Goal: Transaction & Acquisition: Download file/media

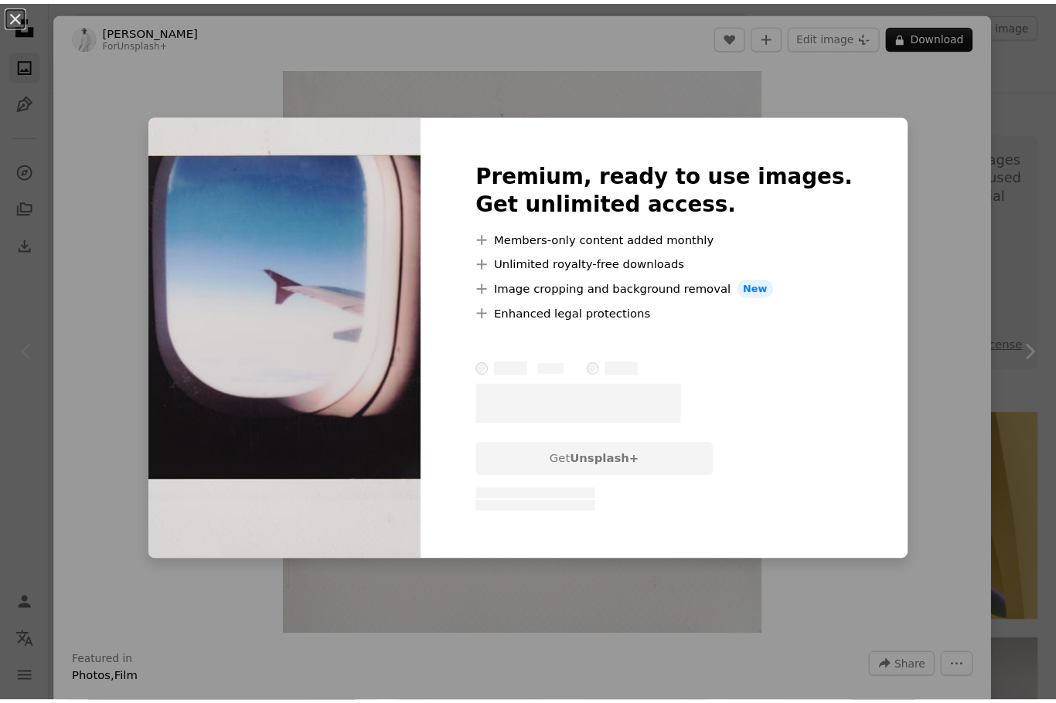
scroll to position [309, 0]
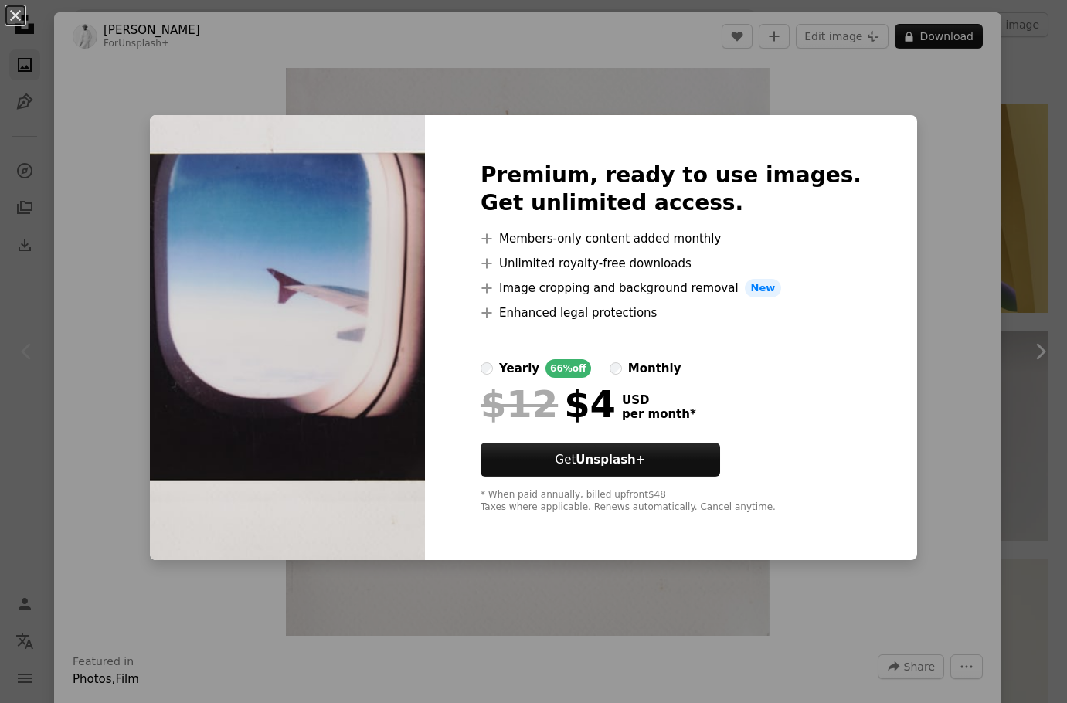
click at [935, 219] on div "An X shape Premium, ready to use images. Get unlimited access. A plus sign Memb…" at bounding box center [533, 351] width 1067 height 703
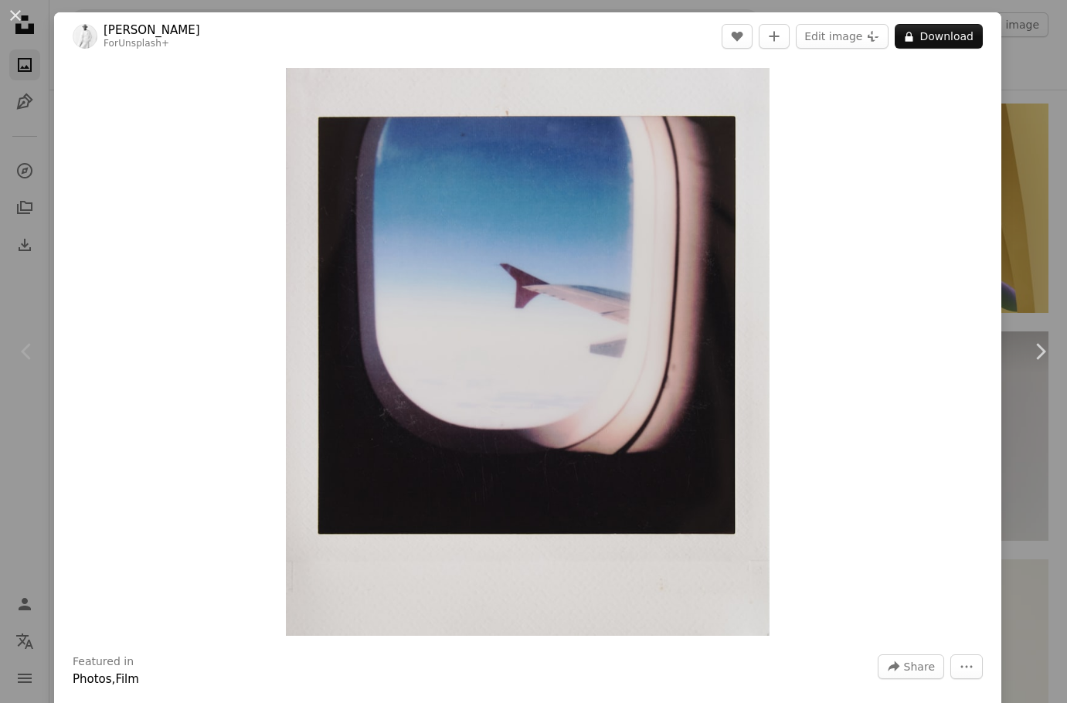
click at [993, 144] on div "An X shape Chevron left Chevron right [PERSON_NAME] For Unsplash+ A heart A plu…" at bounding box center [533, 351] width 1067 height 703
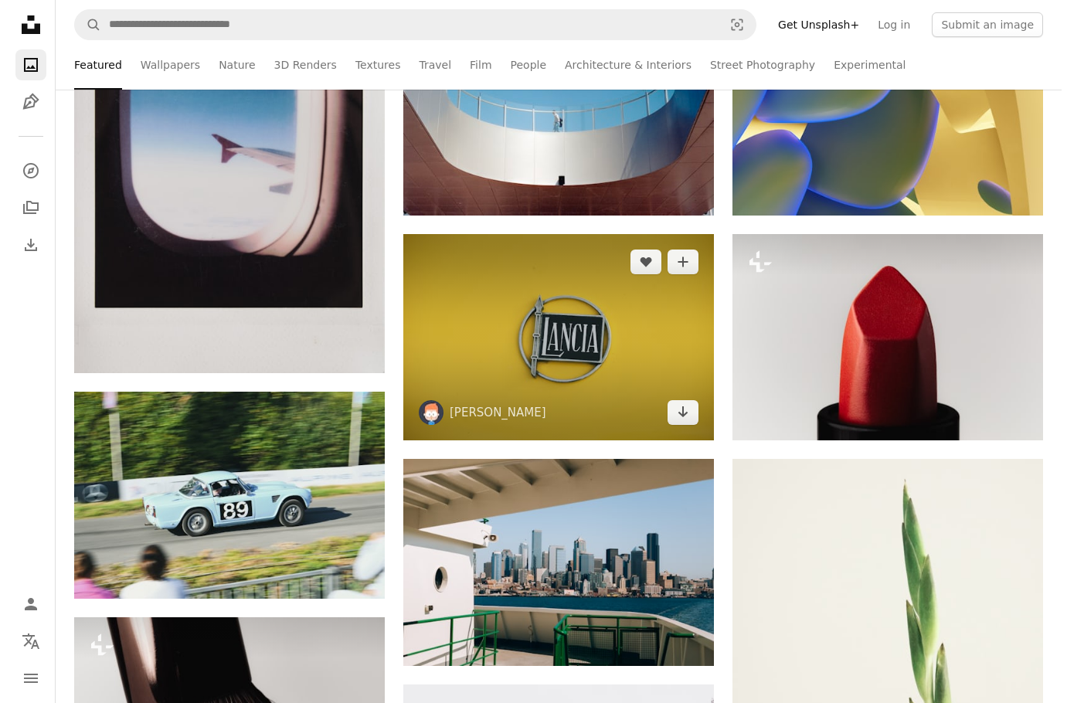
scroll to position [386, 0]
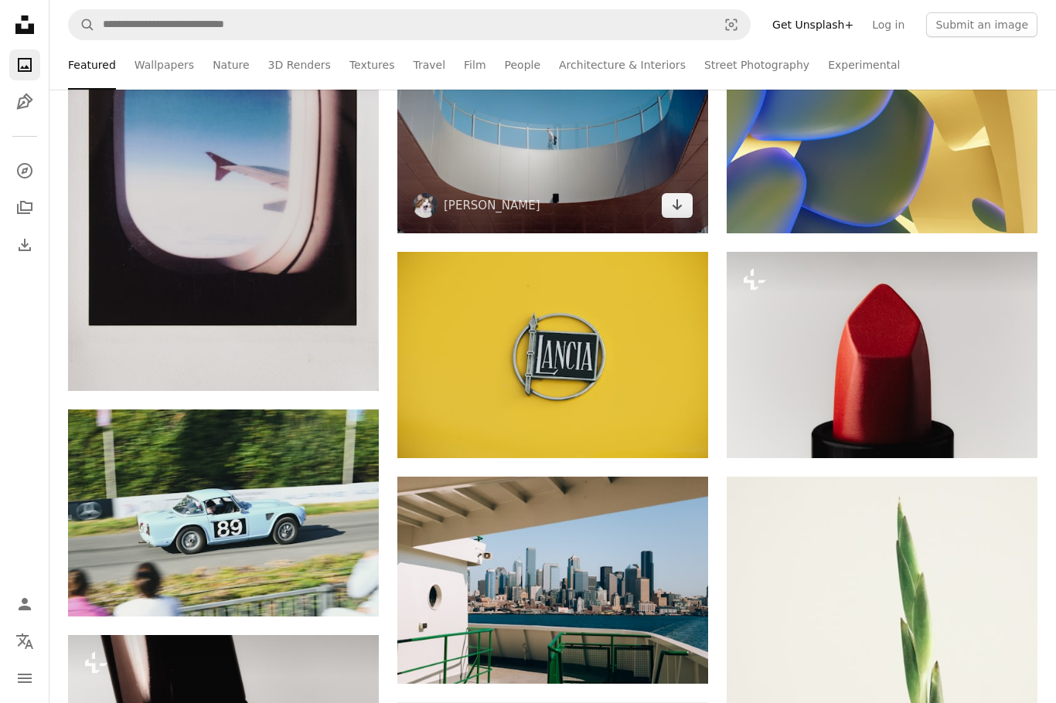
click at [587, 201] on img at bounding box center [552, 129] width 311 height 207
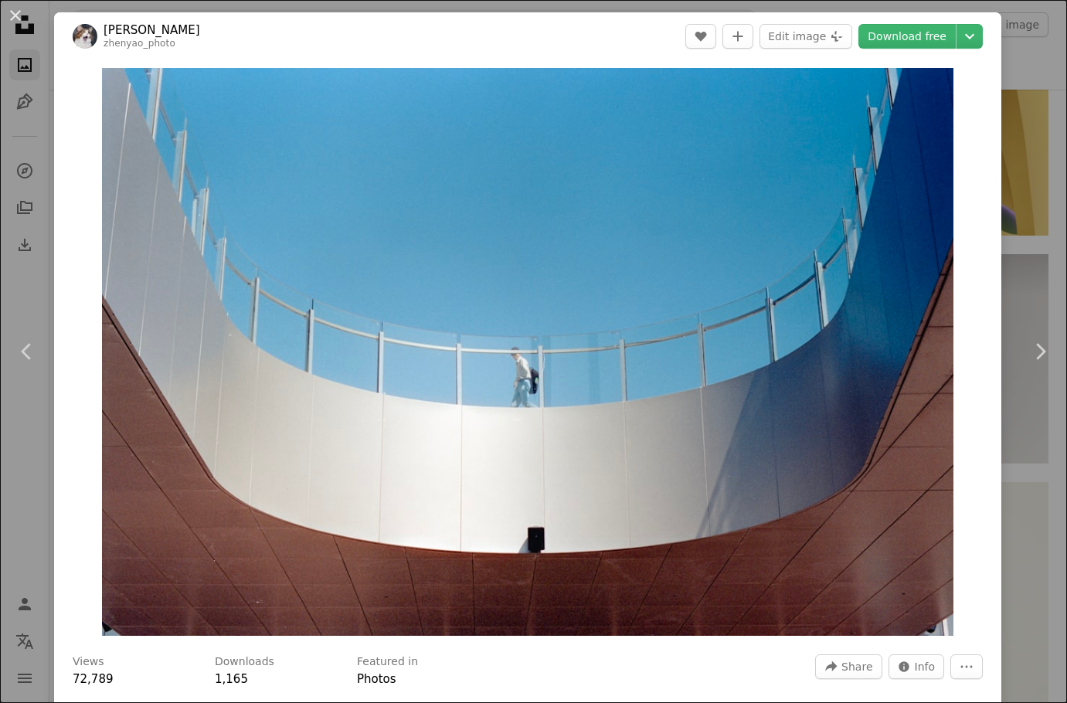
click at [962, 49] on header "[PERSON_NAME] A heart A plus sign Edit image Plus sign for Unsplash+ Download f…" at bounding box center [528, 36] width 948 height 48
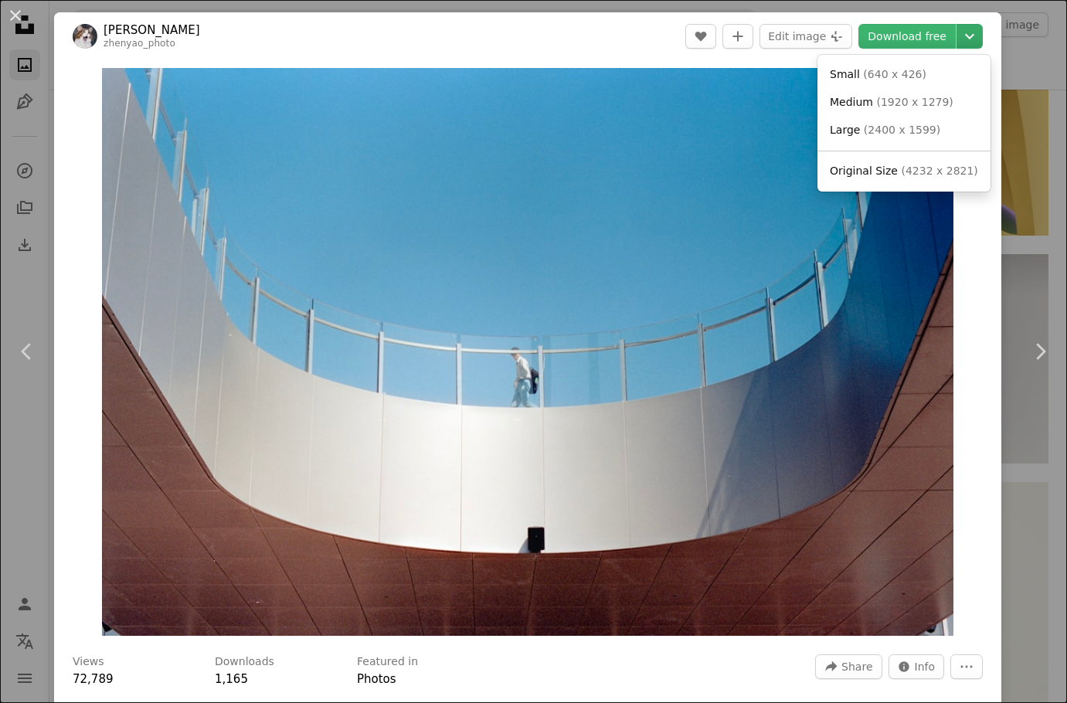
click at [962, 38] on icon "Chevron down" at bounding box center [970, 36] width 25 height 19
click at [915, 108] on span "( 1920 x 1279 )" at bounding box center [915, 102] width 77 height 12
